Goal: Navigation & Orientation: Understand site structure

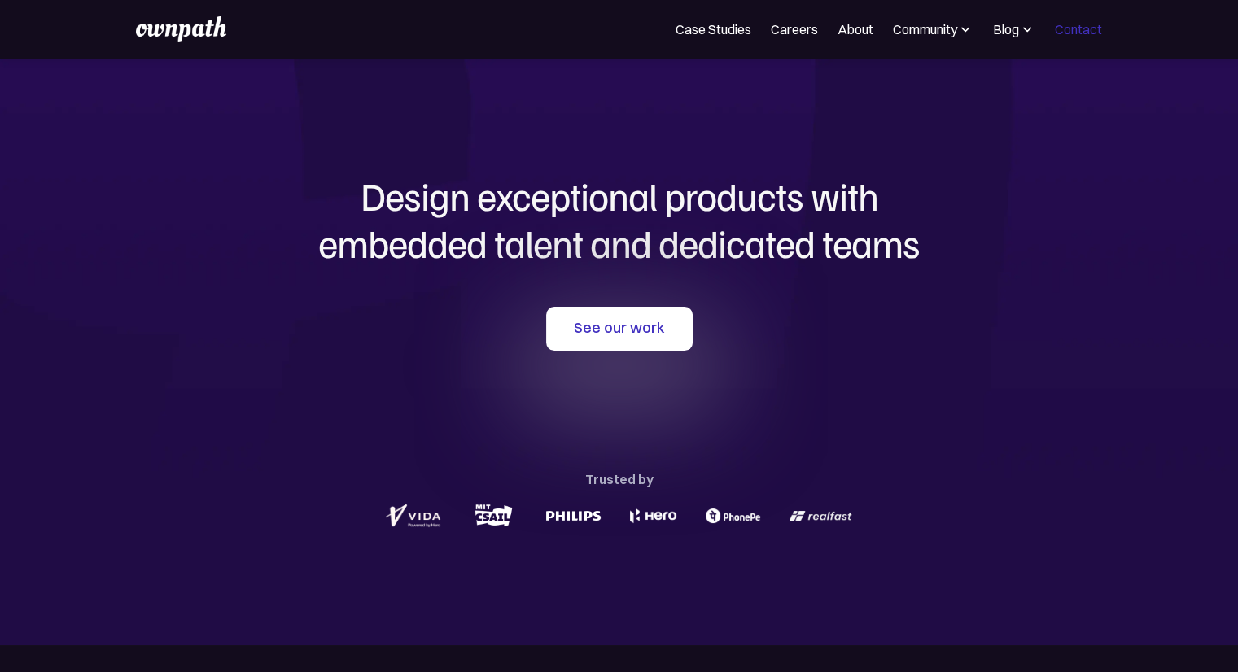
click at [1080, 27] on link "Contact" at bounding box center [1078, 30] width 47 height 20
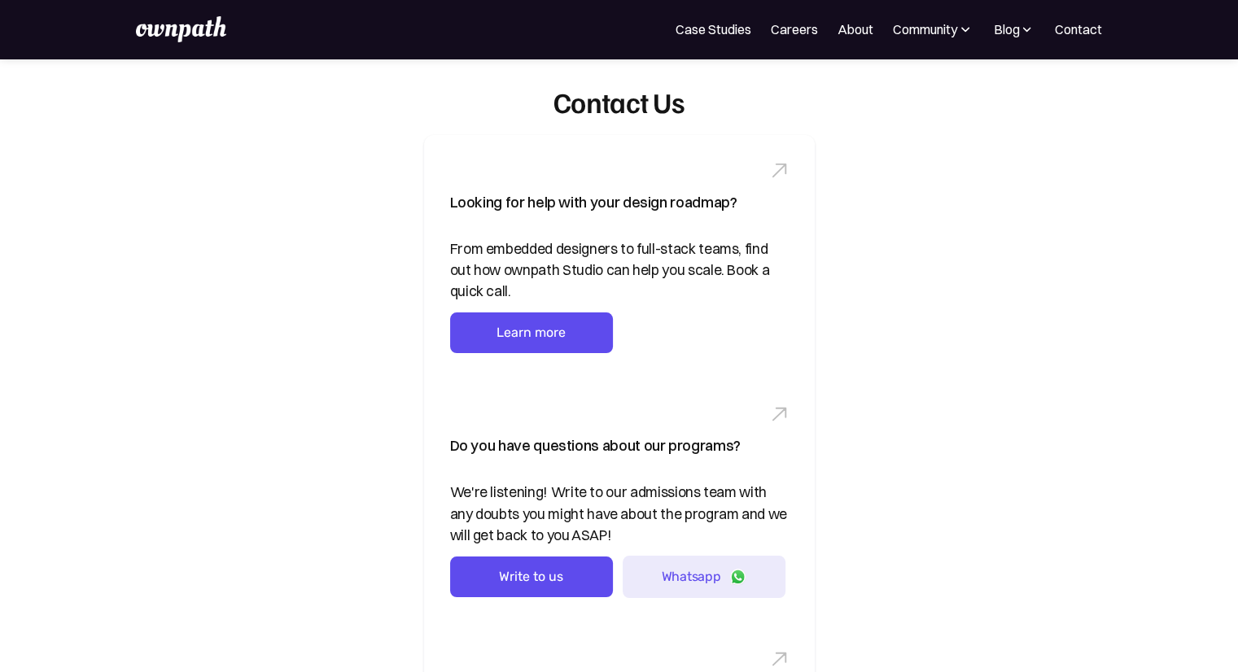
scroll to position [81, 0]
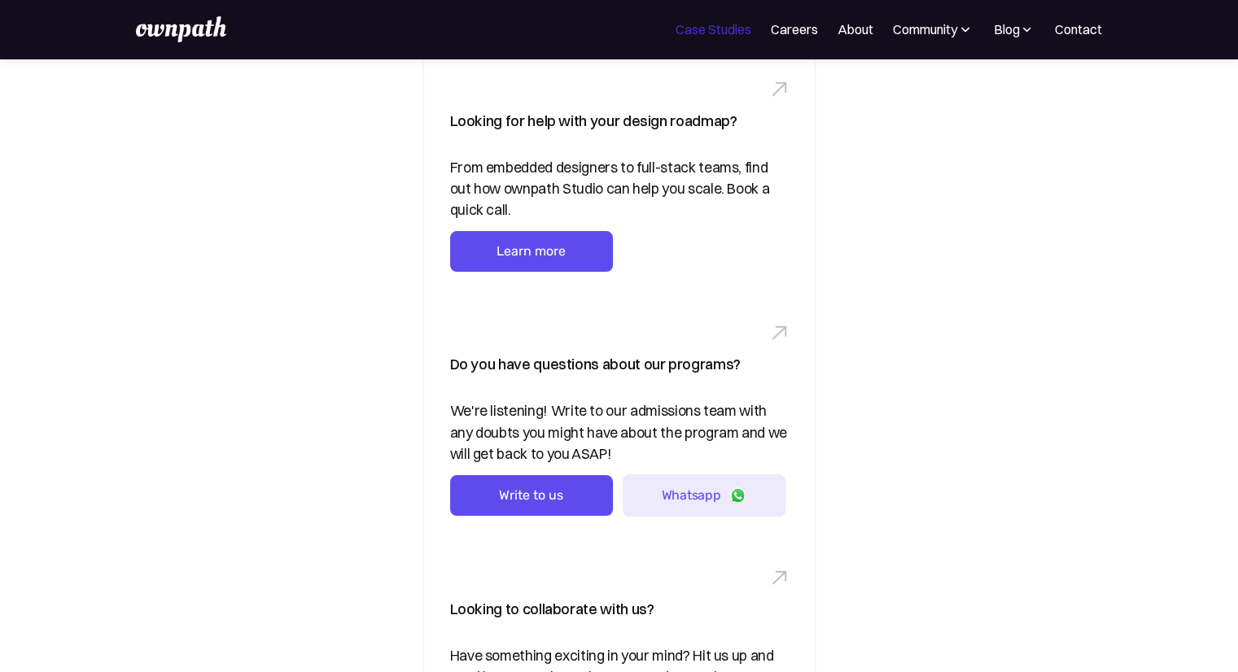
click at [710, 25] on link "Case Studies" at bounding box center [714, 30] width 76 height 20
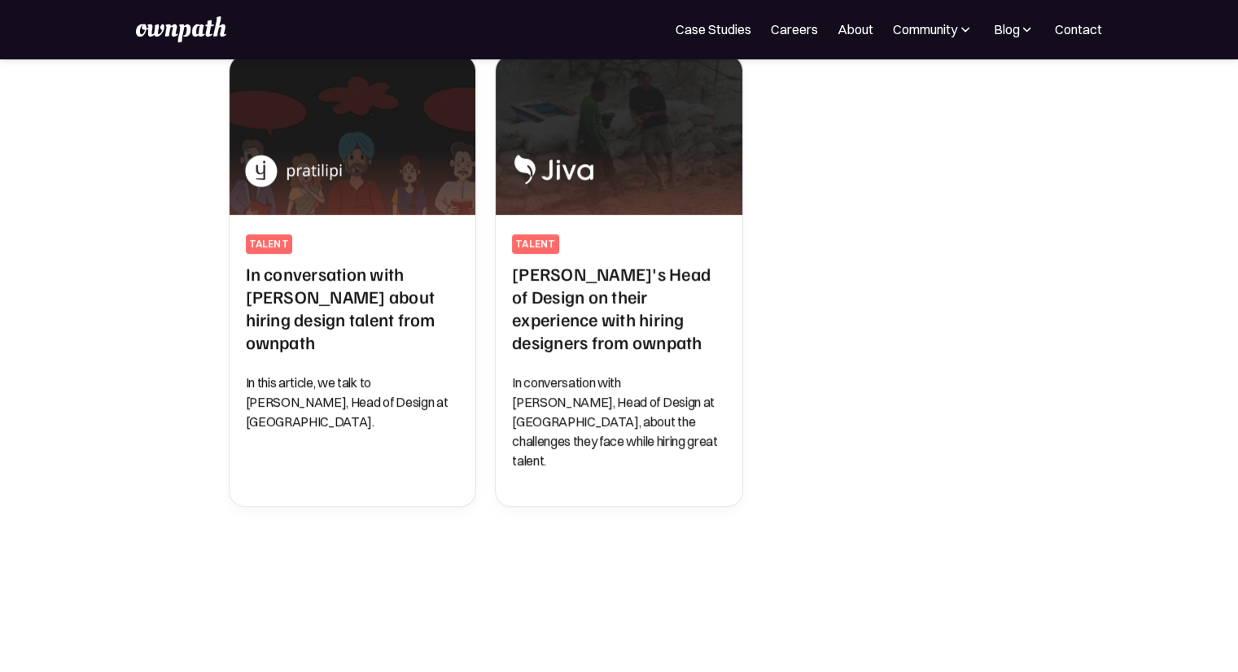
scroll to position [896, 0]
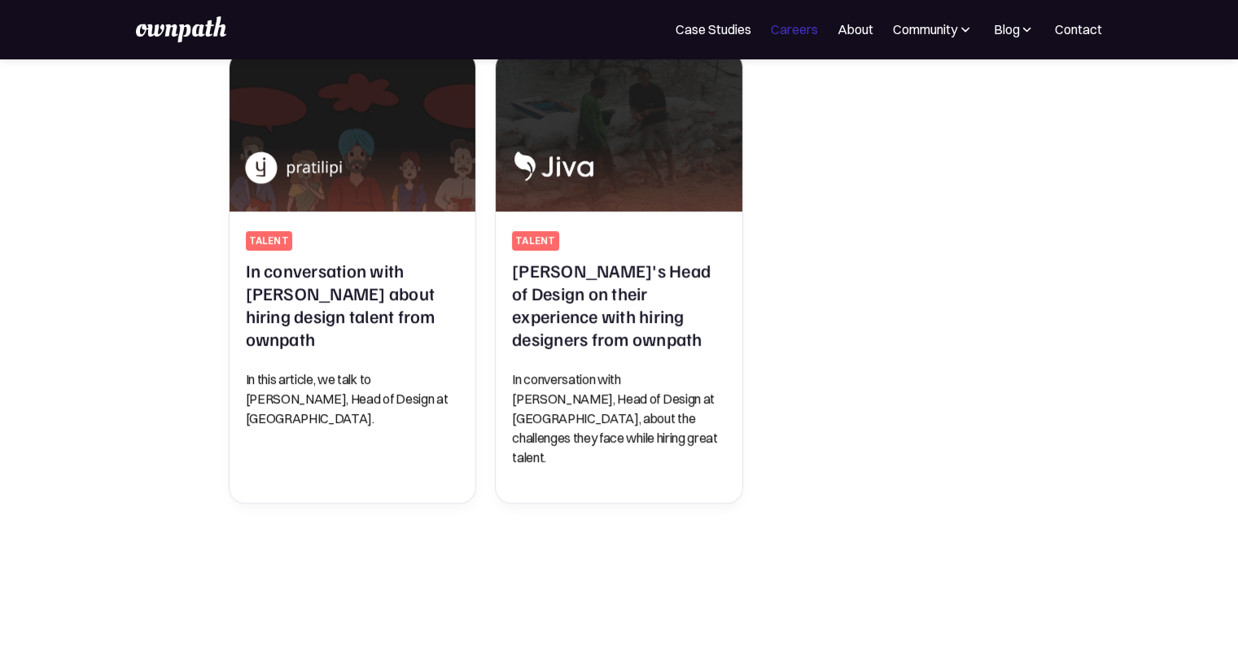
click at [810, 28] on link "Careers" at bounding box center [794, 30] width 47 height 20
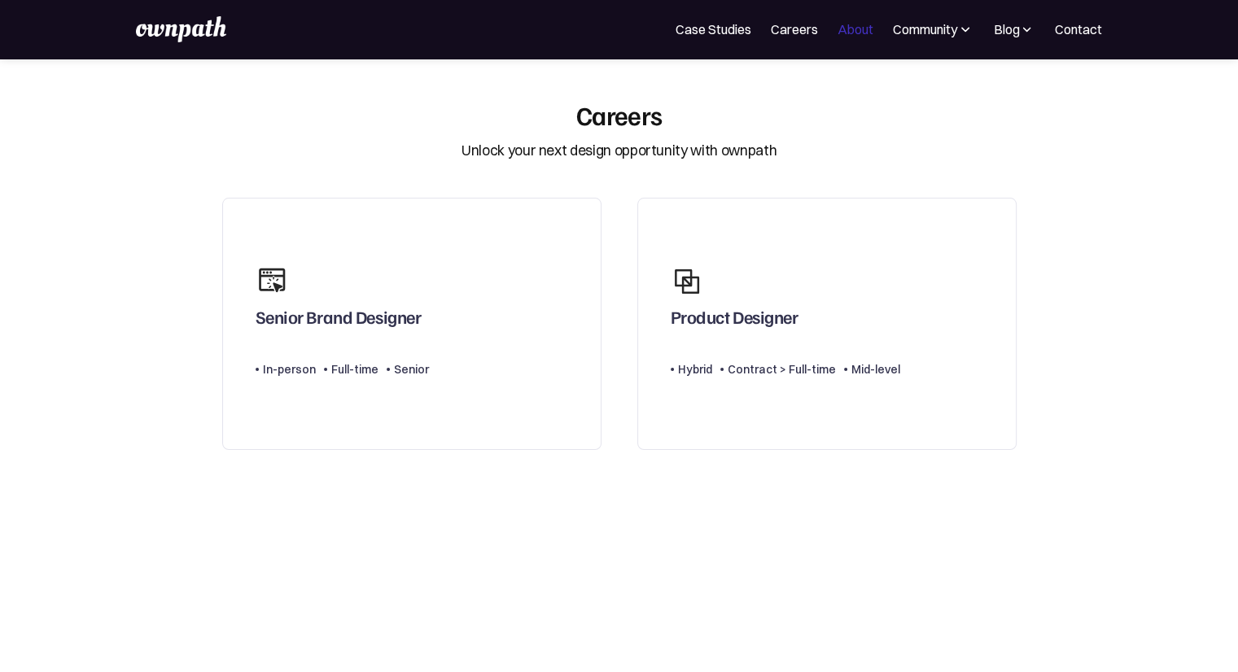
click at [853, 32] on link "About" at bounding box center [856, 30] width 36 height 20
